Goal: Task Accomplishment & Management: Complete application form

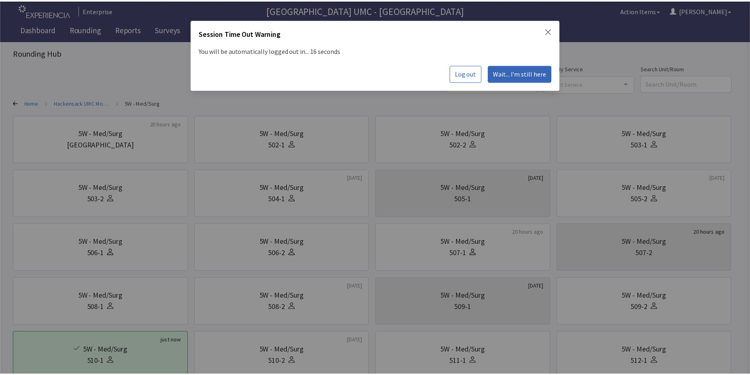
scroll to position [81, 0]
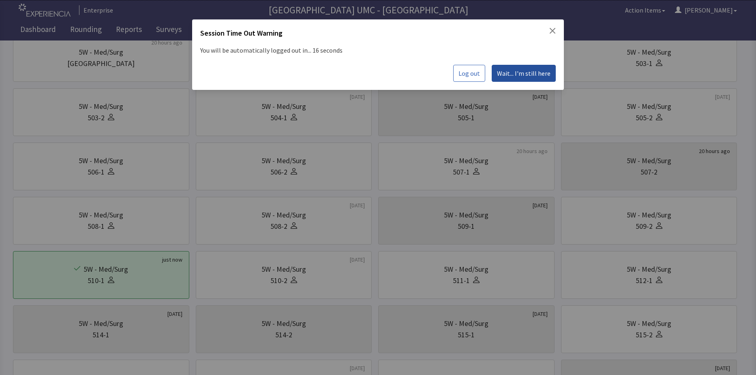
click at [516, 74] on span "Wait... I'm still here" at bounding box center [523, 73] width 53 height 10
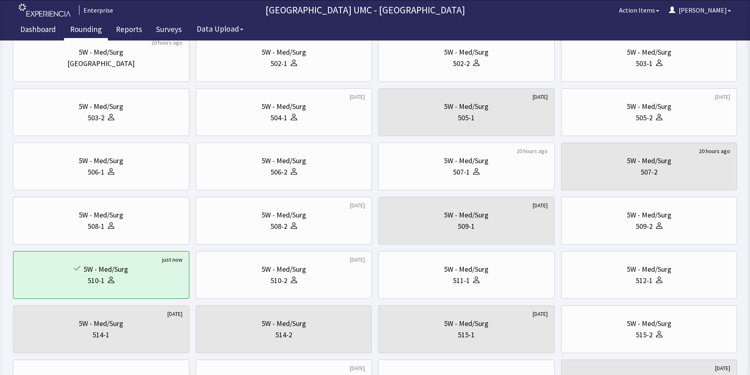
click at [88, 32] on link "Rounding" at bounding box center [86, 30] width 44 height 20
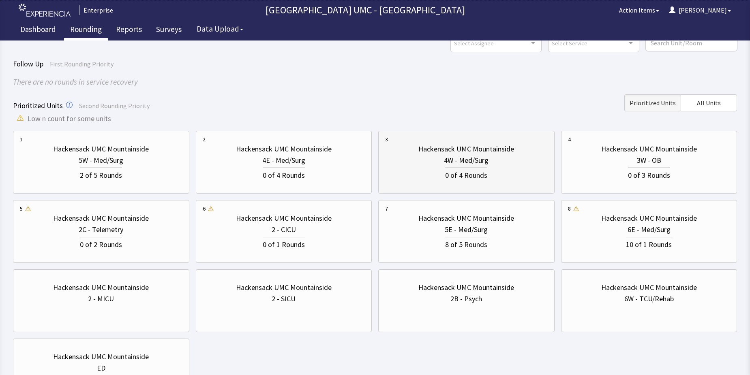
scroll to position [81, 0]
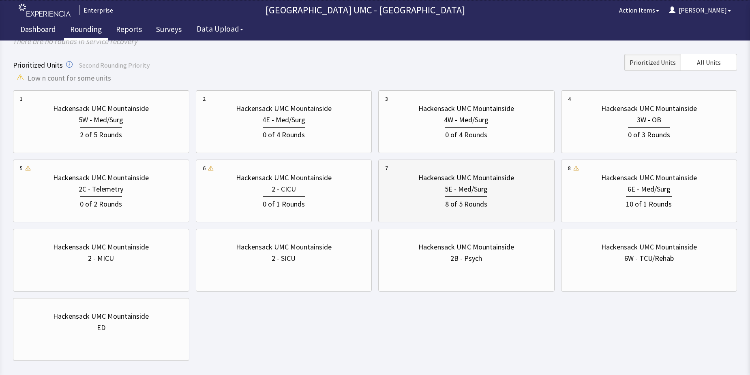
click at [448, 197] on div "8 of 5 Rounds" at bounding box center [466, 203] width 42 height 13
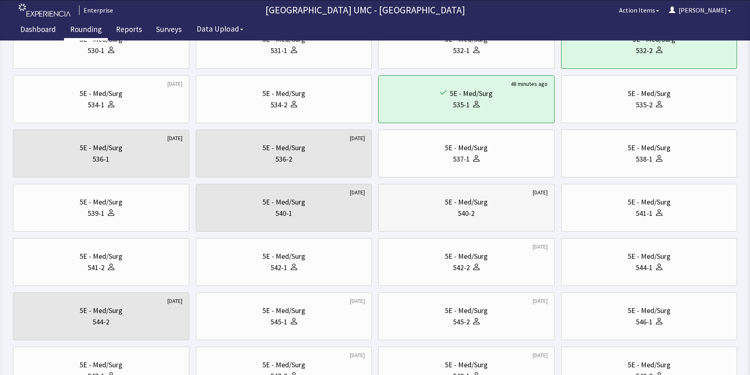
scroll to position [243, 0]
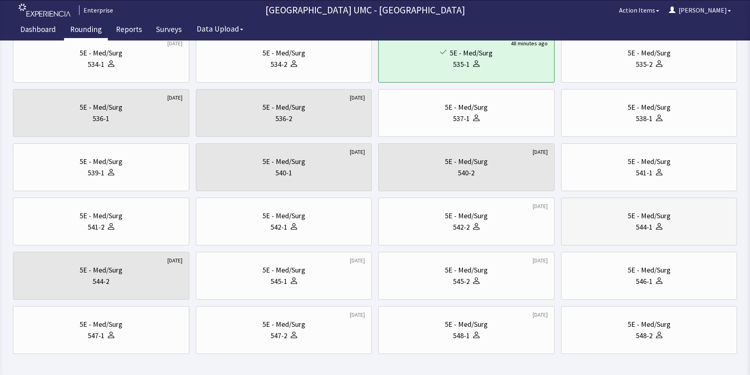
click at [640, 231] on div "544-1" at bounding box center [643, 227] width 17 height 11
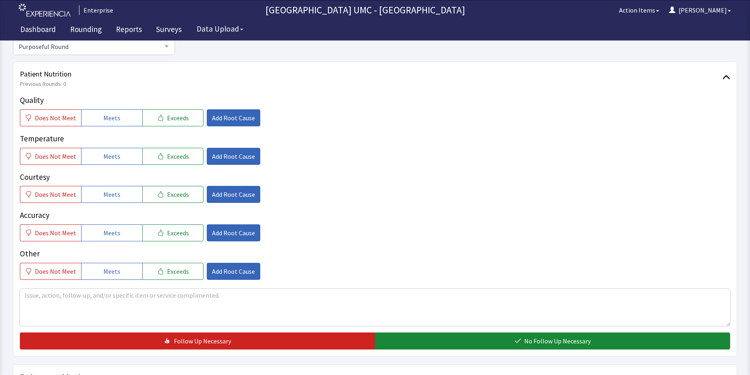
scroll to position [122, 0]
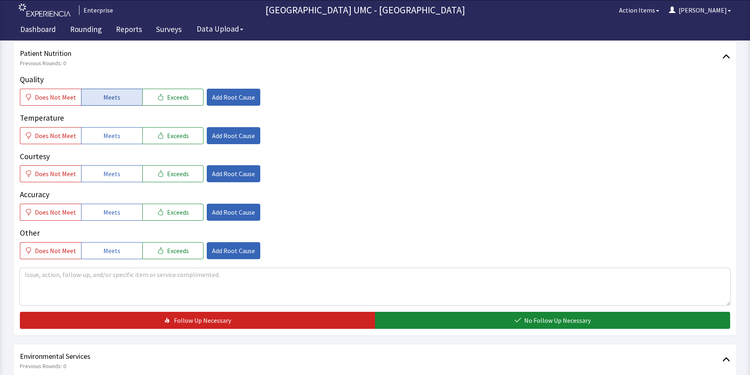
click at [106, 94] on span "Meets" at bounding box center [111, 97] width 17 height 10
click at [115, 139] on span "Meets" at bounding box center [111, 136] width 17 height 10
click at [118, 176] on button "Meets" at bounding box center [111, 173] width 61 height 17
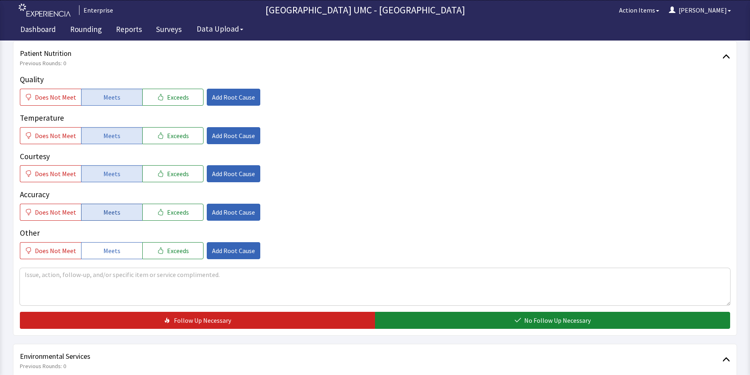
click at [117, 216] on button "Meets" at bounding box center [111, 212] width 61 height 17
click at [111, 253] on span "Meets" at bounding box center [111, 251] width 17 height 10
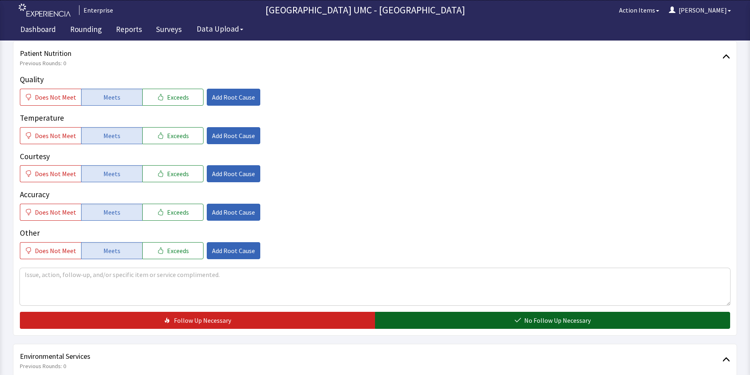
click at [468, 317] on button "No Follow Up Necessary" at bounding box center [552, 320] width 355 height 17
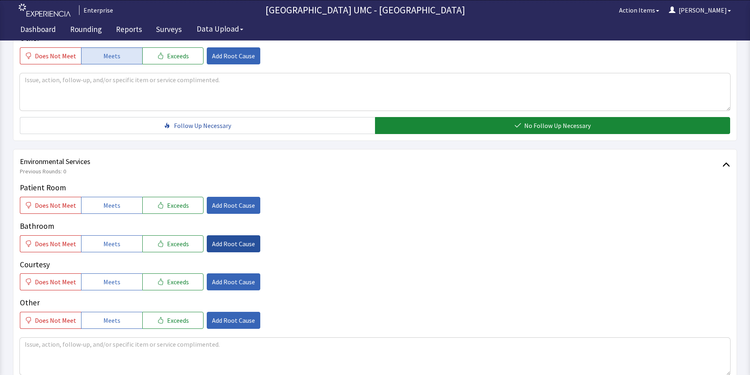
scroll to position [324, 0]
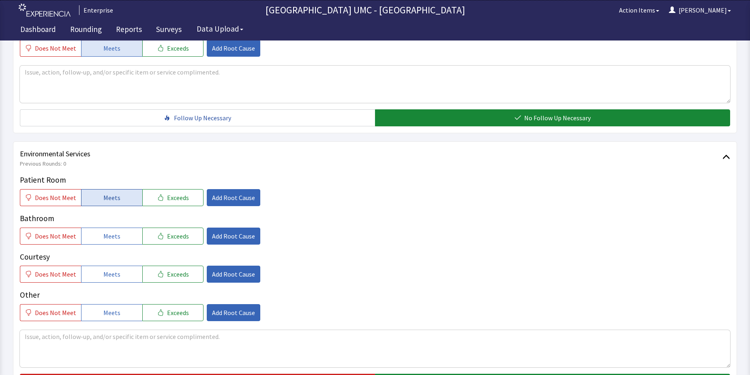
click at [110, 199] on span "Meets" at bounding box center [111, 198] width 17 height 10
click at [113, 238] on span "Meets" at bounding box center [111, 236] width 17 height 10
click at [109, 279] on span "Meets" at bounding box center [111, 274] width 17 height 10
click at [110, 311] on span "Meets" at bounding box center [111, 313] width 17 height 10
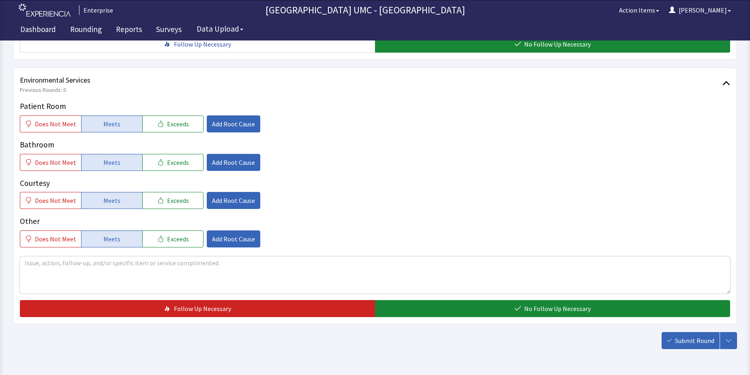
scroll to position [405, 0]
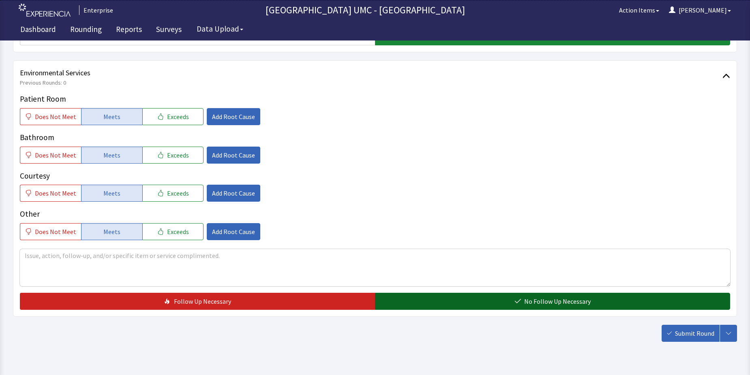
click at [502, 304] on button "No Follow Up Necessary" at bounding box center [552, 301] width 355 height 17
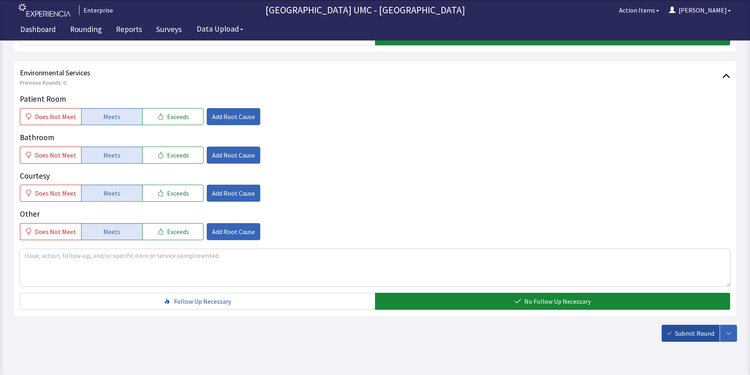
click at [686, 336] on span "Submit Round" at bounding box center [694, 334] width 39 height 10
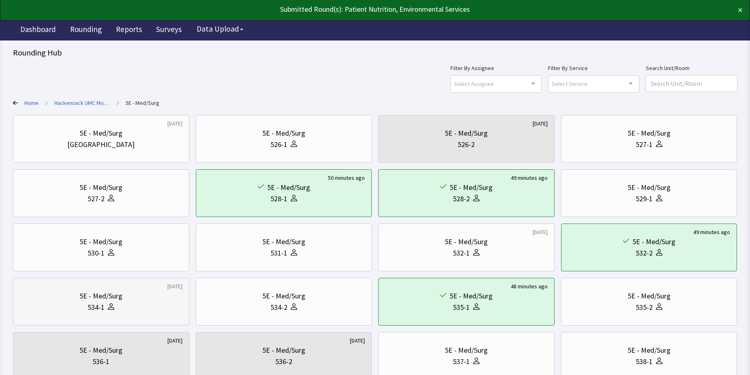
click at [112, 302] on div at bounding box center [110, 307] width 10 height 11
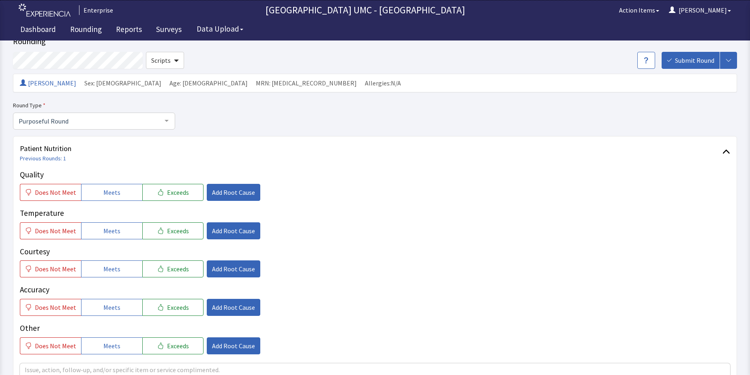
scroll to position [41, 0]
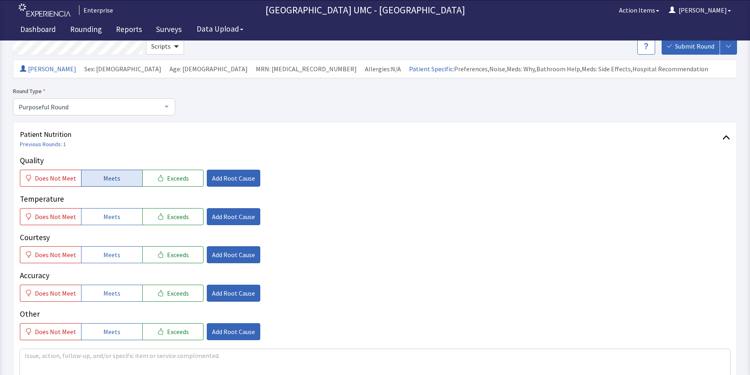
click at [114, 186] on button "Meets" at bounding box center [111, 178] width 61 height 17
click at [122, 220] on button "Meets" at bounding box center [111, 216] width 61 height 17
click at [113, 256] on span "Meets" at bounding box center [111, 255] width 17 height 10
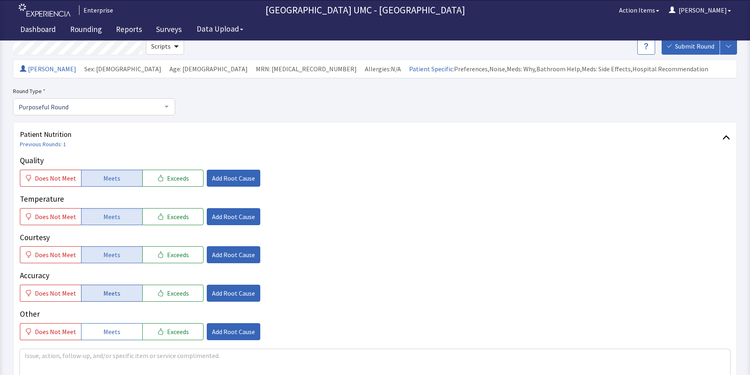
click at [122, 293] on button "Meets" at bounding box center [111, 293] width 61 height 17
click at [119, 336] on button "Meets" at bounding box center [111, 331] width 61 height 17
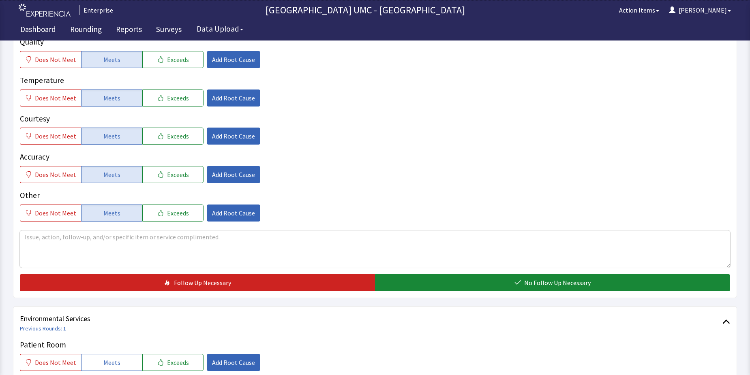
scroll to position [162, 0]
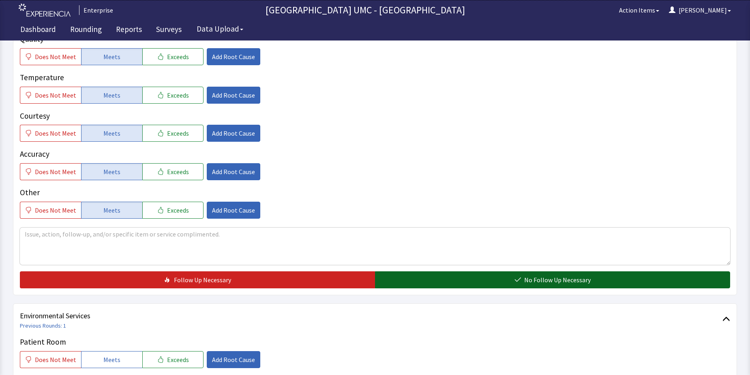
click at [512, 278] on button "No Follow Up Necessary" at bounding box center [552, 280] width 355 height 17
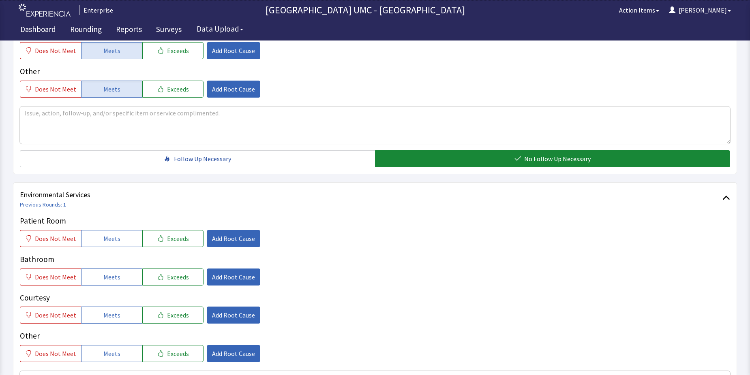
scroll to position [284, 0]
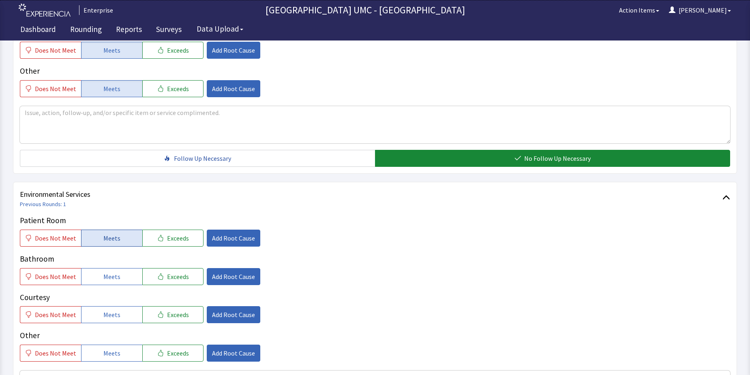
click at [111, 235] on span "Meets" at bounding box center [111, 238] width 17 height 10
click at [111, 274] on span "Meets" at bounding box center [111, 277] width 17 height 10
drag, startPoint x: 115, startPoint y: 314, endPoint x: 115, endPoint y: 330, distance: 15.8
click at [115, 319] on span "Meets" at bounding box center [111, 315] width 17 height 10
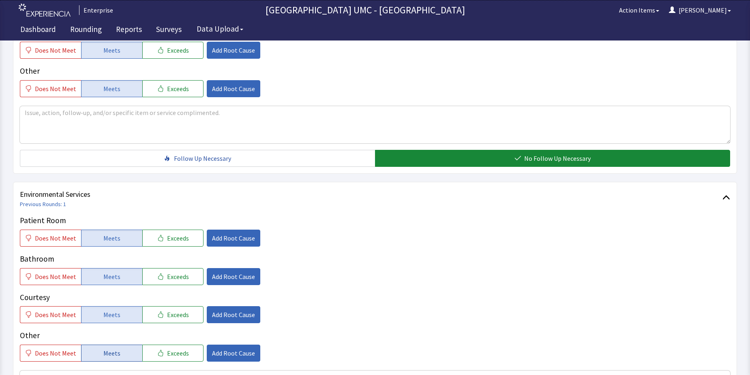
click at [113, 353] on span "Meets" at bounding box center [111, 354] width 17 height 10
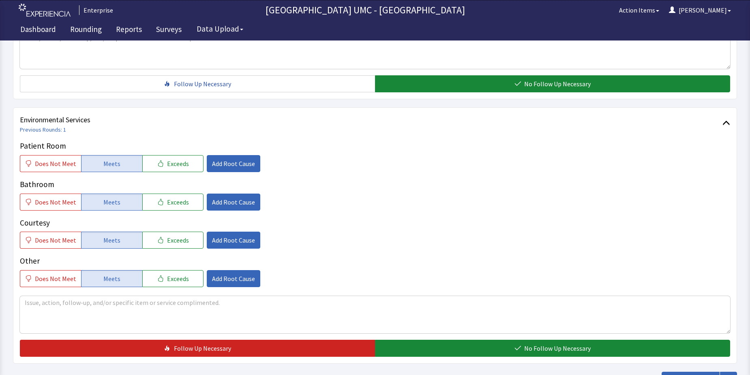
scroll to position [365, 0]
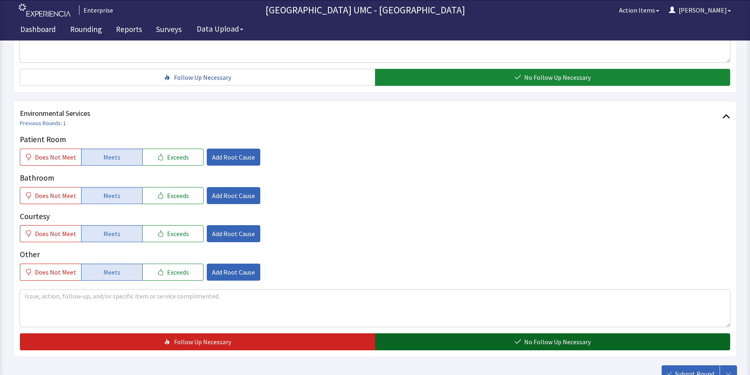
click at [457, 342] on button "No Follow Up Necessary" at bounding box center [552, 342] width 355 height 17
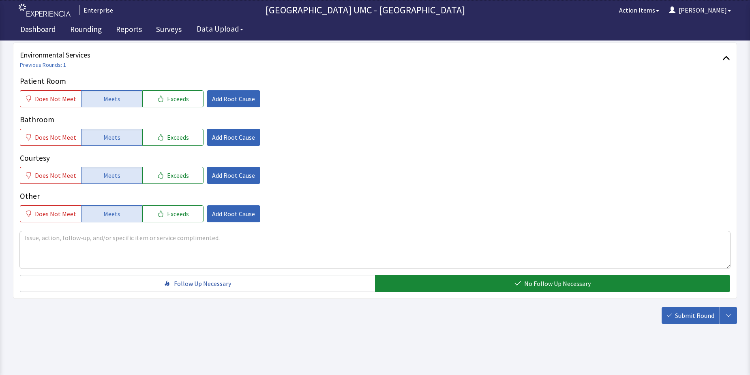
scroll to position [425, 0]
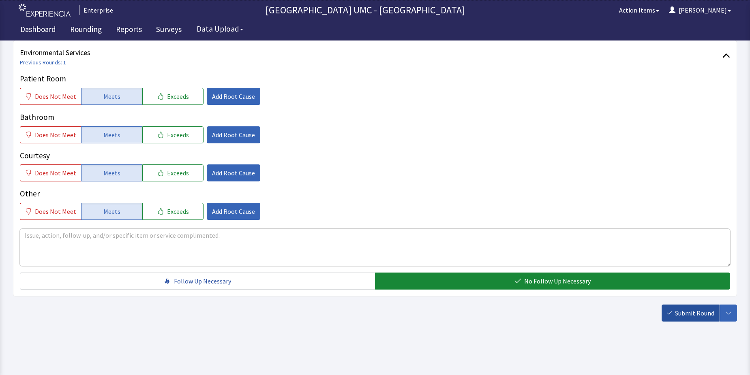
click at [687, 308] on button "Submit Round" at bounding box center [690, 313] width 58 height 17
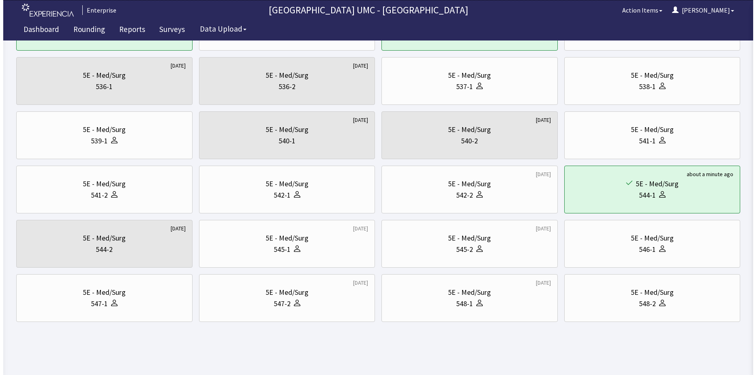
scroll to position [276, 0]
